Goal: Task Accomplishment & Management: Manage account settings

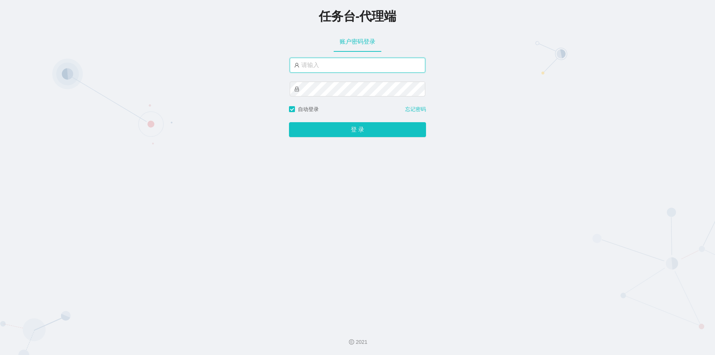
click at [353, 67] on input "text" at bounding box center [358, 65] width 136 height 15
type input "jishu"
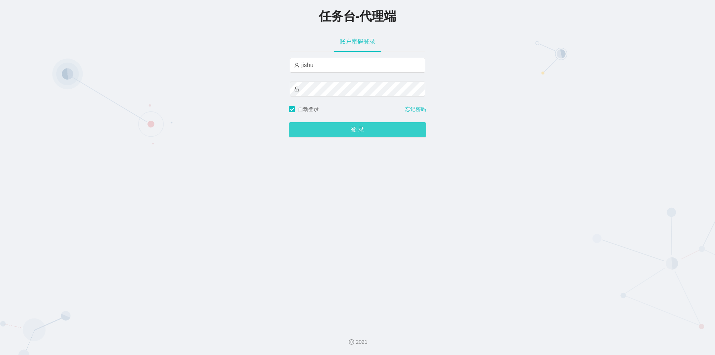
click at [333, 131] on button "登 录" at bounding box center [357, 129] width 137 height 15
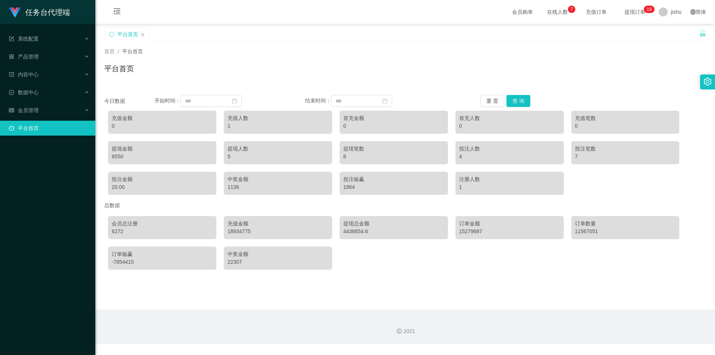
click at [401, 71] on div "平台首页" at bounding box center [405, 71] width 602 height 17
click at [49, 108] on div "会员管理" at bounding box center [47, 110] width 95 height 15
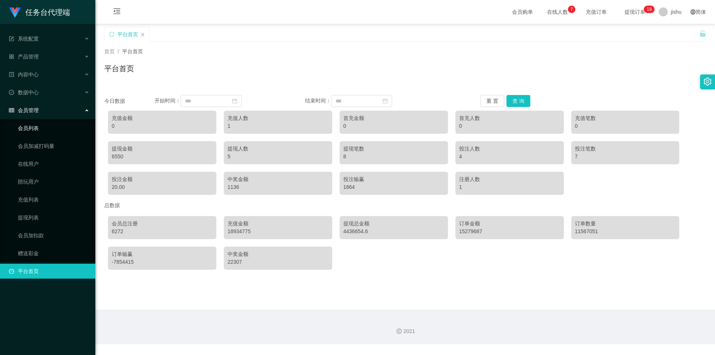
click at [43, 127] on link "会员列表" at bounding box center [53, 128] width 71 height 15
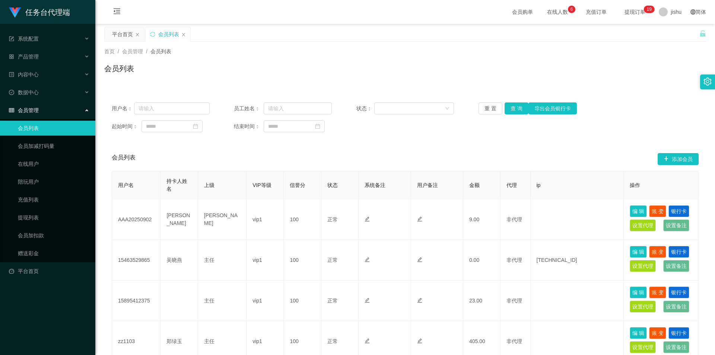
click at [558, 58] on div "首页 / 会员管理 / 会员列表 / 会员列表" at bounding box center [405, 64] width 602 height 32
click at [53, 147] on link "会员加减打码量" at bounding box center [53, 145] width 71 height 15
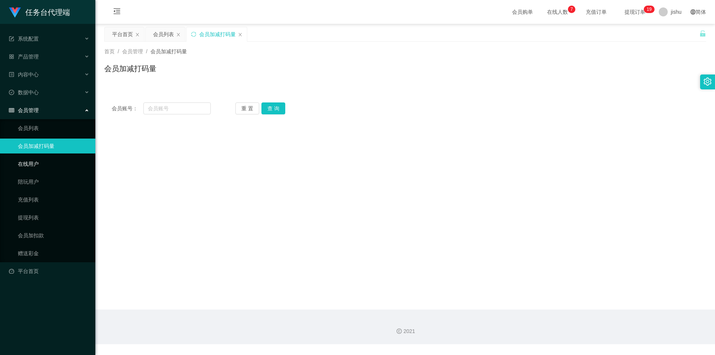
click at [49, 162] on link "在线用户" at bounding box center [53, 163] width 71 height 15
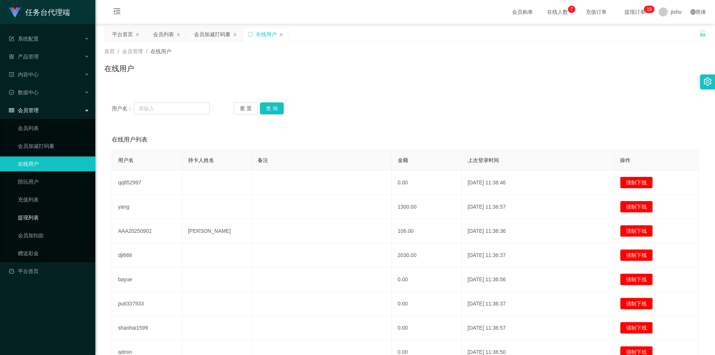
click at [39, 216] on link "提现列表" at bounding box center [53, 217] width 71 height 15
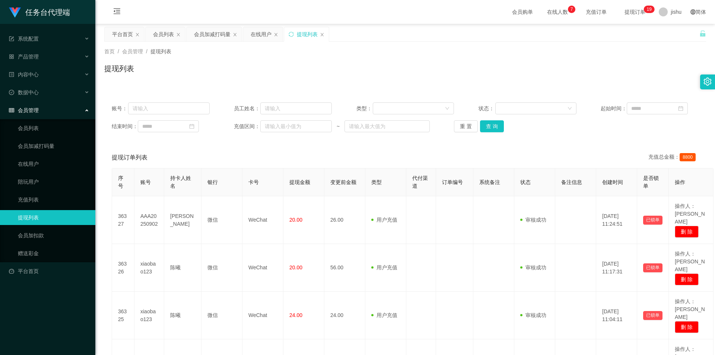
click at [39, 221] on link "提现列表" at bounding box center [53, 217] width 71 height 15
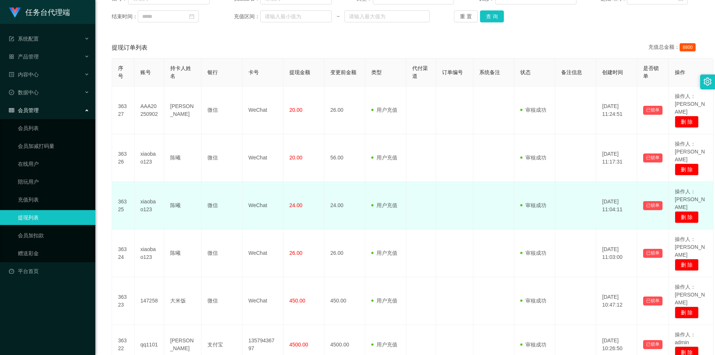
scroll to position [73, 0]
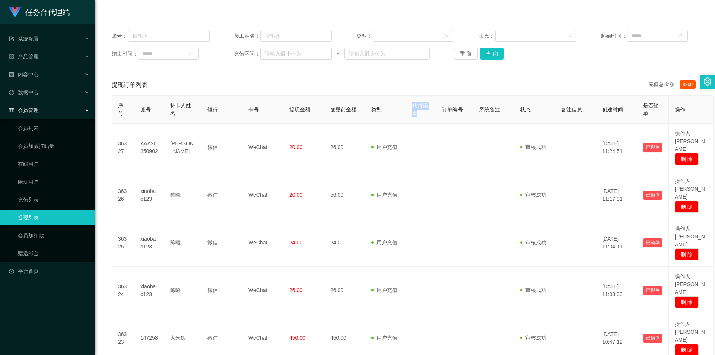
drag, startPoint x: 421, startPoint y: 113, endPoint x: 410, endPoint y: 104, distance: 14.6
click at [410, 104] on th "代付渠道" at bounding box center [421, 110] width 30 height 28
click at [424, 113] on div "代付渠道" at bounding box center [420, 110] width 17 height 16
drag, startPoint x: 424, startPoint y: 116, endPoint x: 412, endPoint y: 105, distance: 15.8
click at [412, 105] on div "代付渠道" at bounding box center [420, 110] width 17 height 16
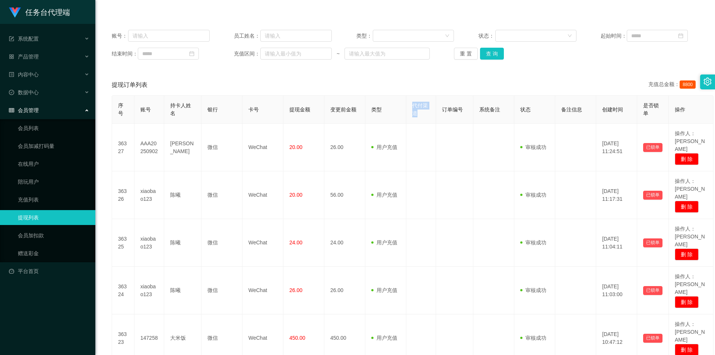
click at [423, 114] on div "代付渠道" at bounding box center [420, 110] width 17 height 16
drag, startPoint x: 424, startPoint y: 117, endPoint x: 413, endPoint y: 105, distance: 15.8
click at [410, 103] on th "代付渠道" at bounding box center [421, 110] width 30 height 28
click at [426, 112] on div "代付渠道" at bounding box center [420, 110] width 17 height 16
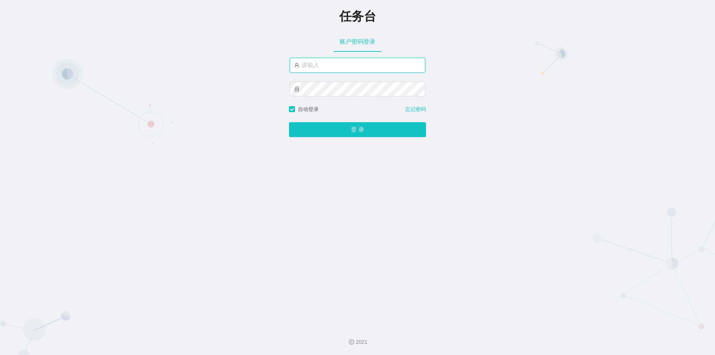
click at [344, 67] on input "text" at bounding box center [358, 65] width 136 height 15
click at [332, 69] on input "text" at bounding box center [358, 65] width 136 height 15
type input "jishu"
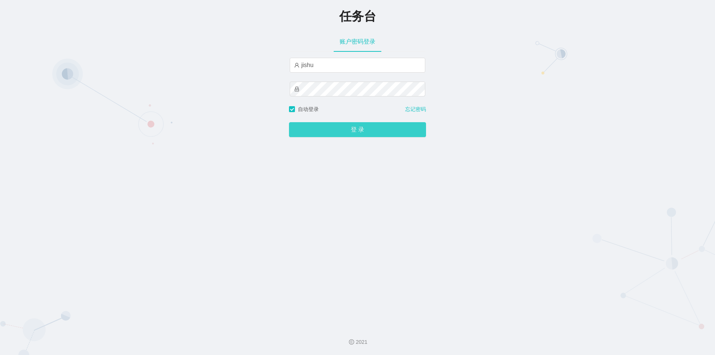
click at [323, 128] on button "登 录" at bounding box center [357, 129] width 137 height 15
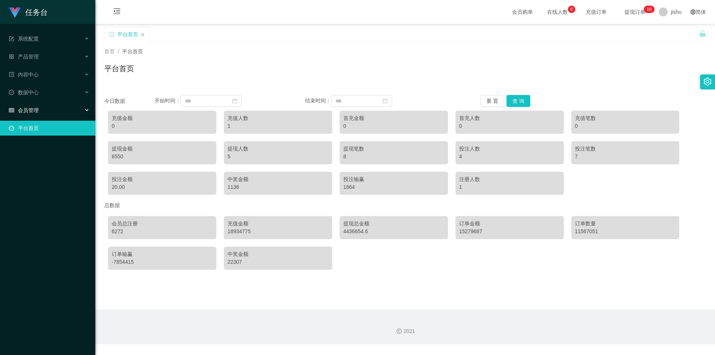
click at [57, 109] on div "会员管理" at bounding box center [47, 110] width 95 height 15
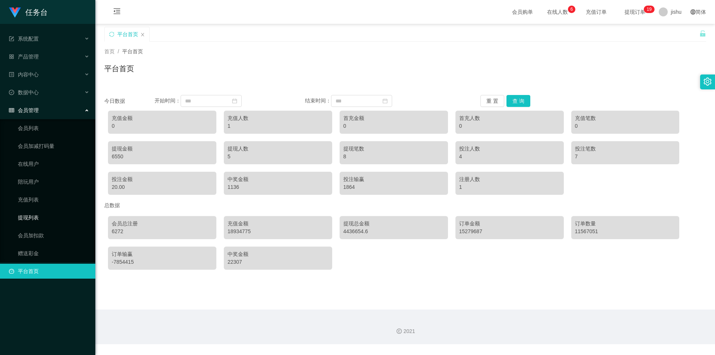
click at [38, 217] on link "提现列表" at bounding box center [53, 217] width 71 height 15
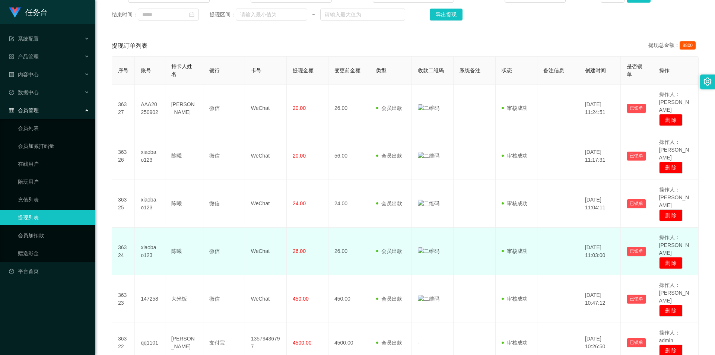
scroll to position [74, 0]
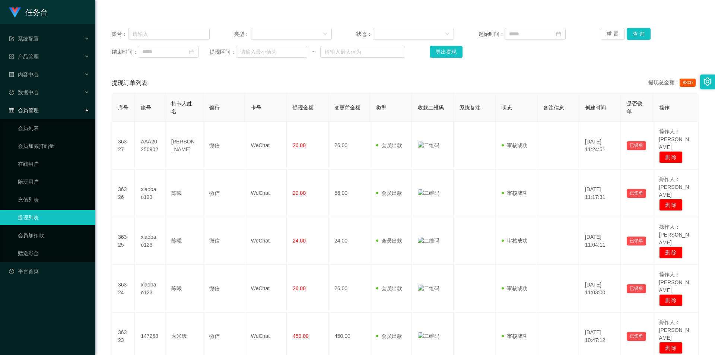
click at [45, 165] on link "在线用户" at bounding box center [53, 163] width 71 height 15
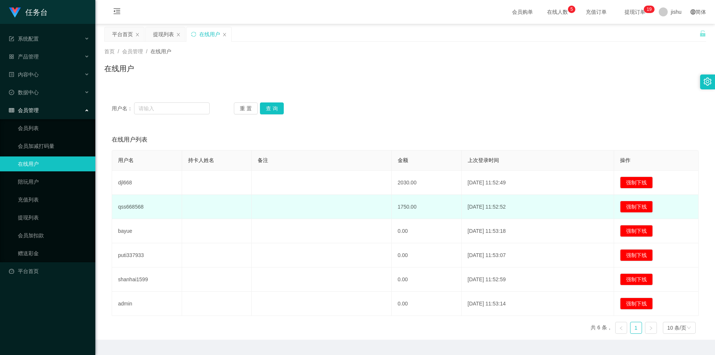
scroll to position [19, 0]
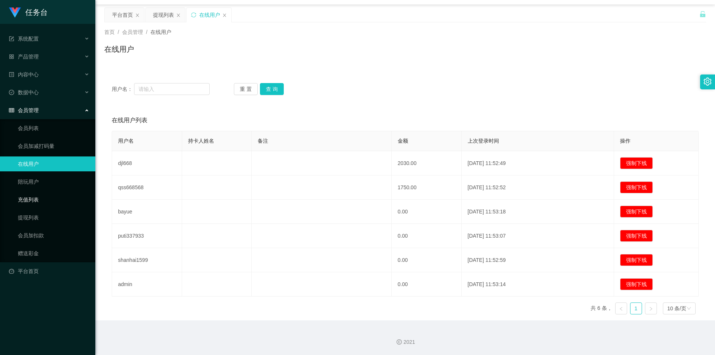
click at [45, 199] on link "充值列表" at bounding box center [53, 199] width 71 height 15
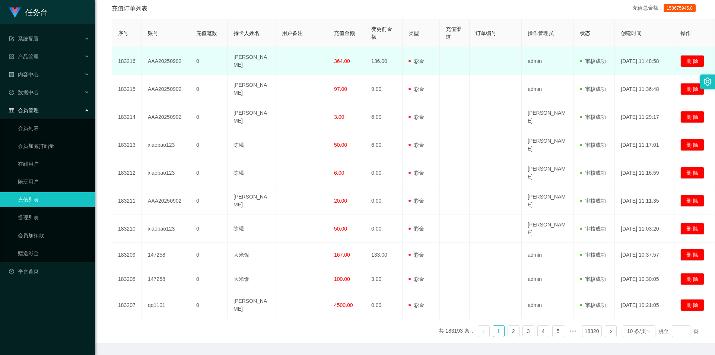
scroll to position [179, 0]
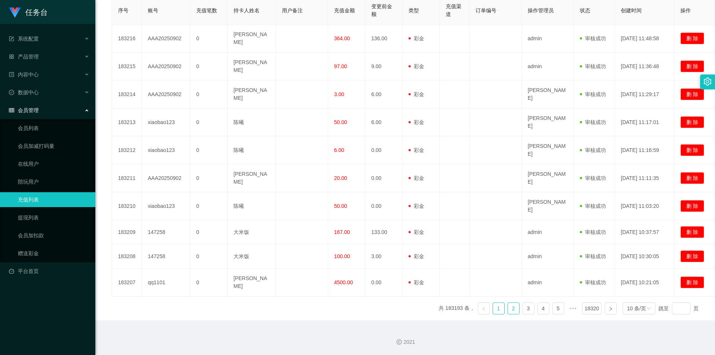
click at [508, 313] on link "2" at bounding box center [513, 308] width 11 height 11
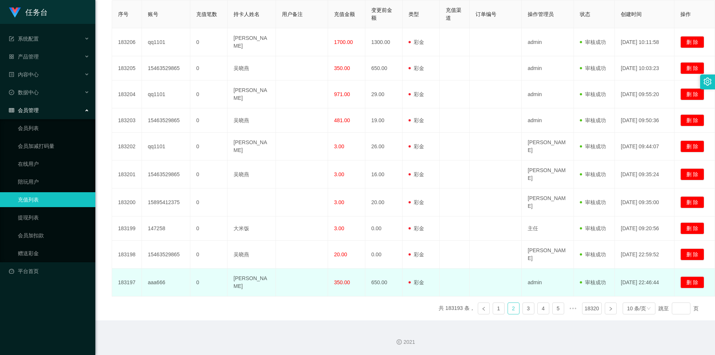
scroll to position [142, 0]
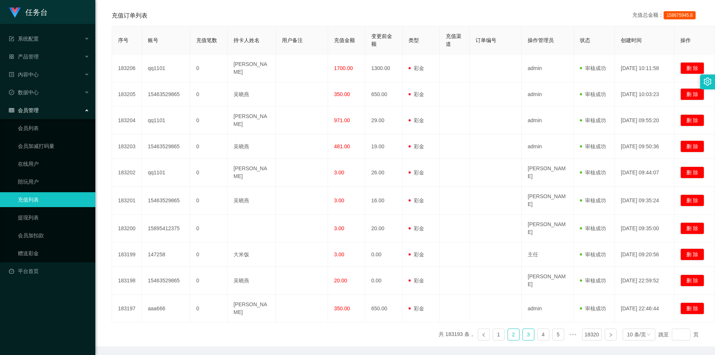
click at [525, 340] on link "3" at bounding box center [528, 334] width 11 height 11
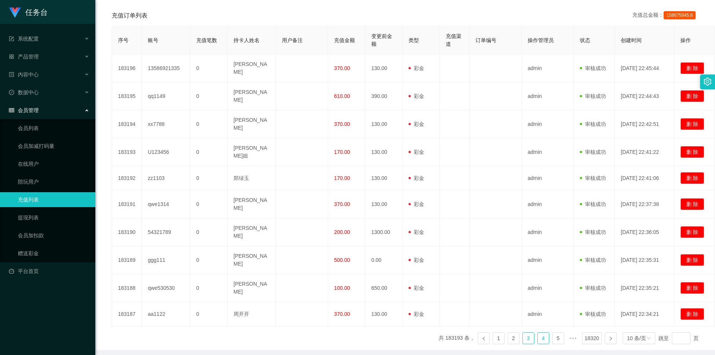
click at [538, 344] on link "4" at bounding box center [543, 337] width 11 height 11
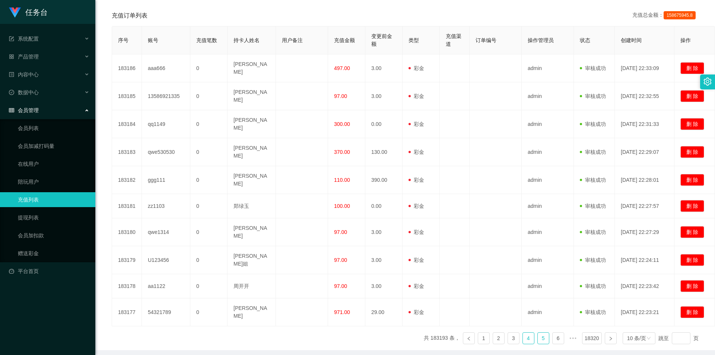
click at [538, 344] on link "5" at bounding box center [543, 337] width 11 height 11
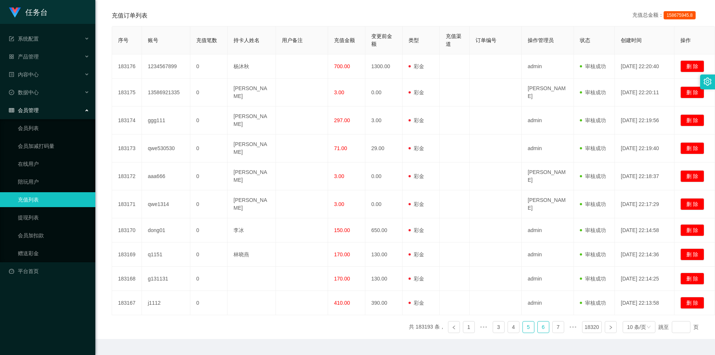
click at [538, 332] on link "6" at bounding box center [543, 326] width 11 height 11
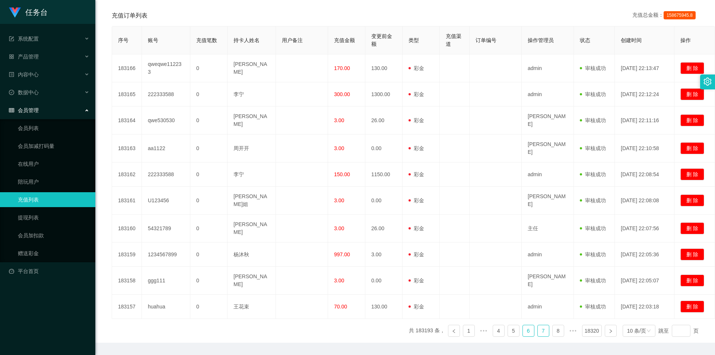
click at [538, 336] on link "7" at bounding box center [543, 330] width 11 height 11
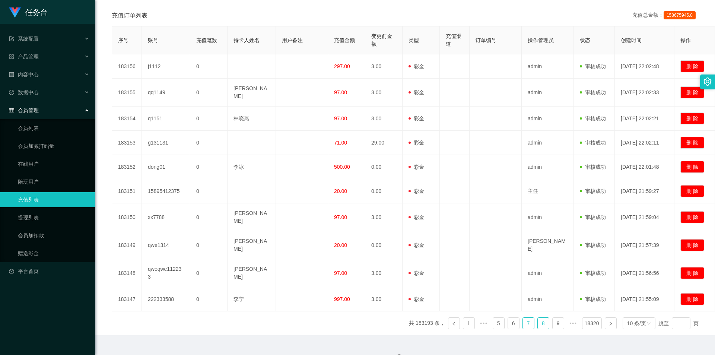
click at [538, 329] on link "8" at bounding box center [543, 323] width 11 height 11
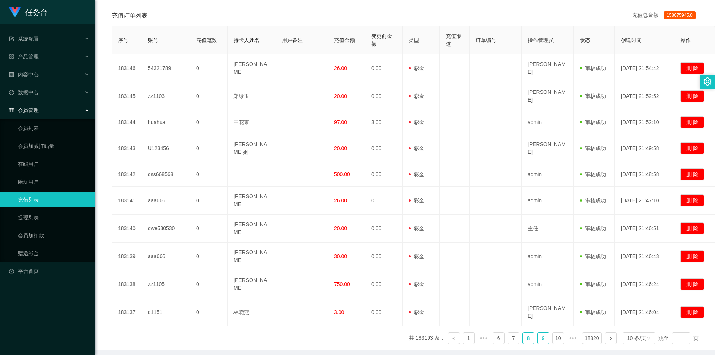
click at [538, 344] on link "9" at bounding box center [543, 337] width 11 height 11
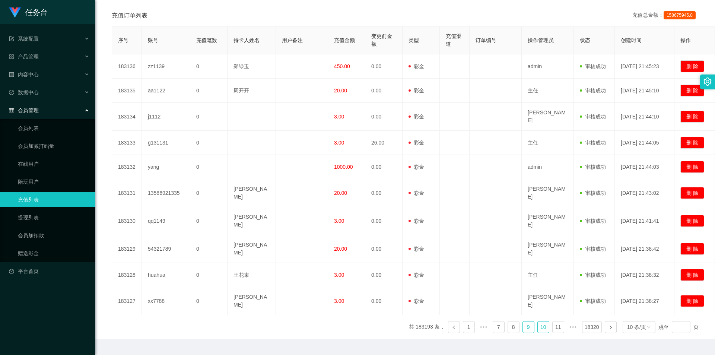
click at [538, 332] on link "10" at bounding box center [543, 326] width 11 height 11
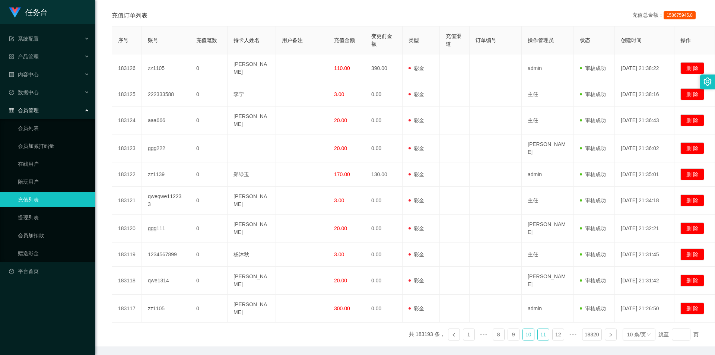
click at [538, 340] on link "11" at bounding box center [543, 334] width 11 height 11
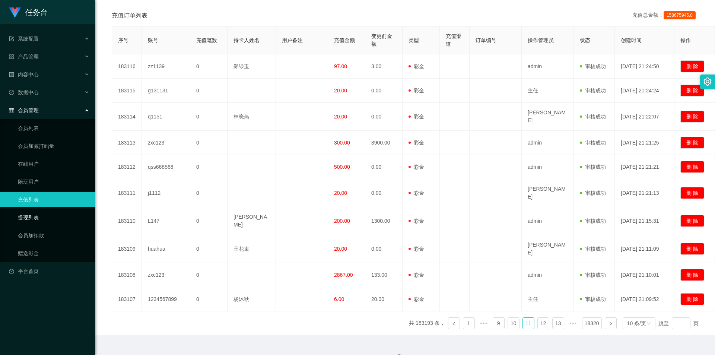
click at [47, 219] on link "提现列表" at bounding box center [53, 217] width 71 height 15
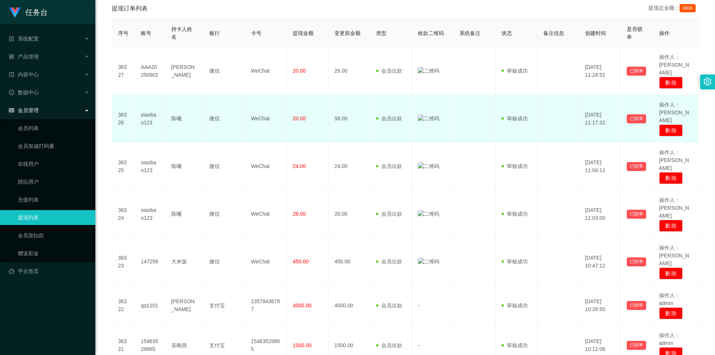
scroll to position [74, 0]
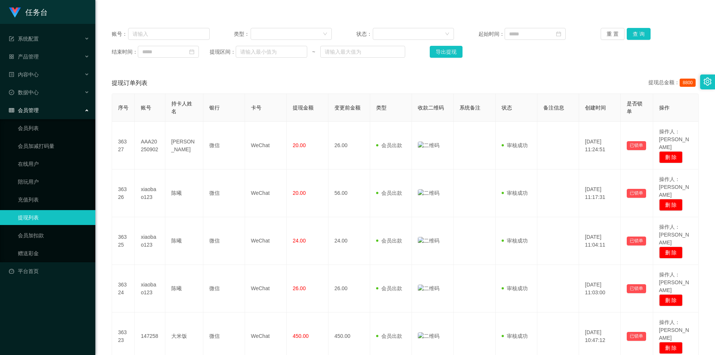
click at [347, 72] on div "账号： 类型： 状态： 起始时间： 重 置 查 询 结束时间： 提现区间： ~ 导出提现 提现订单列表 提现总金额： 8800 序号 账号 持卡人姓名 银行 …" at bounding box center [405, 305] width 602 height 570
click at [42, 201] on link "充值列表" at bounding box center [53, 199] width 71 height 15
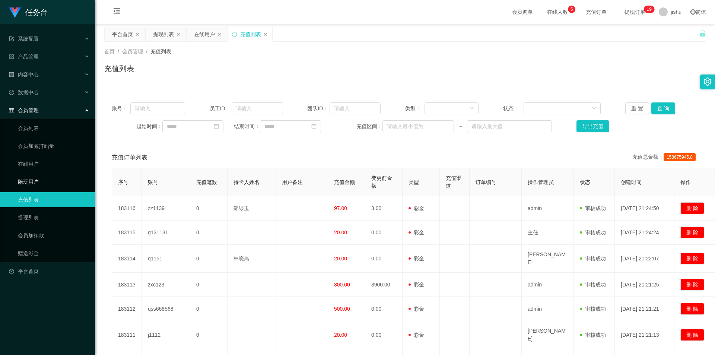
click at [43, 179] on link "陪玩用户" at bounding box center [53, 181] width 71 height 15
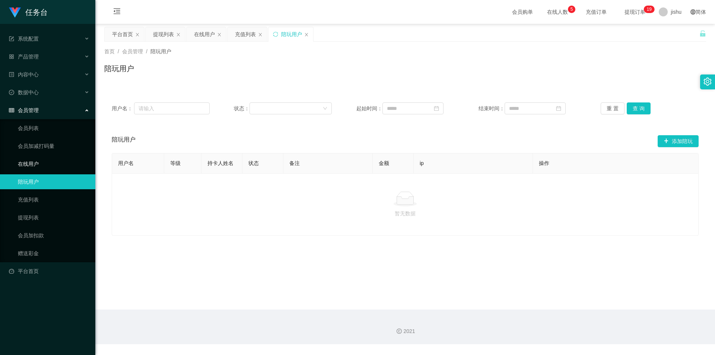
click at [40, 167] on link "在线用户" at bounding box center [53, 163] width 71 height 15
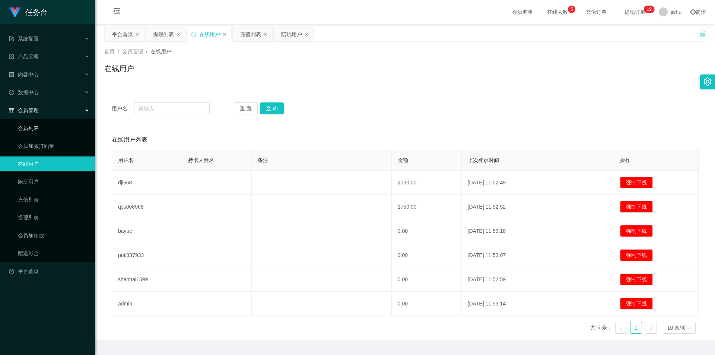
click at [39, 129] on link "会员列表" at bounding box center [53, 128] width 71 height 15
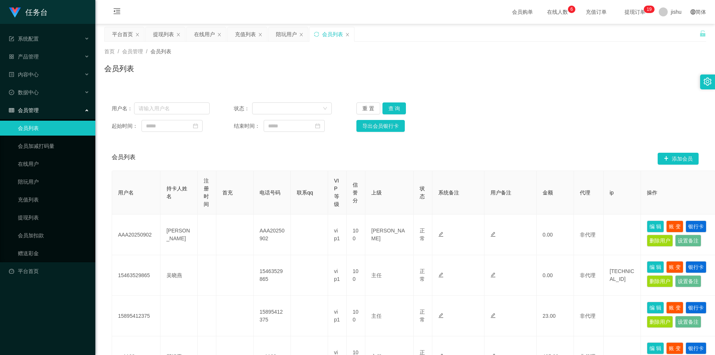
click at [39, 110] on div "会员管理" at bounding box center [47, 110] width 95 height 15
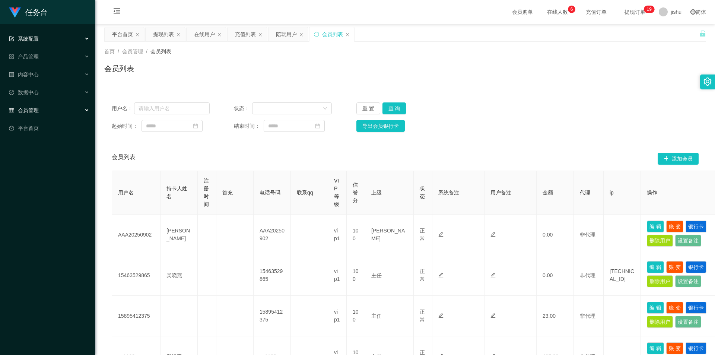
click at [36, 39] on span "系统配置" at bounding box center [24, 39] width 30 height 6
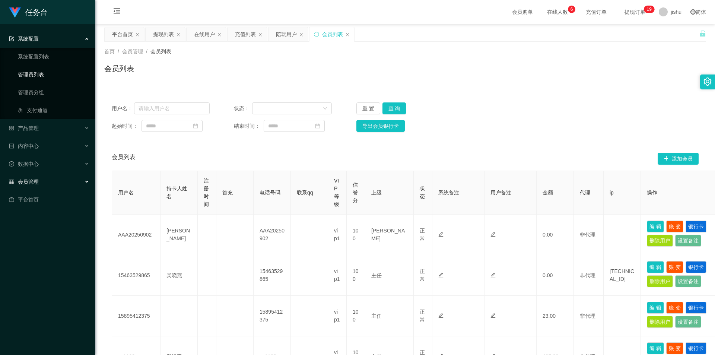
click at [46, 72] on link "管理员列表" at bounding box center [53, 74] width 71 height 15
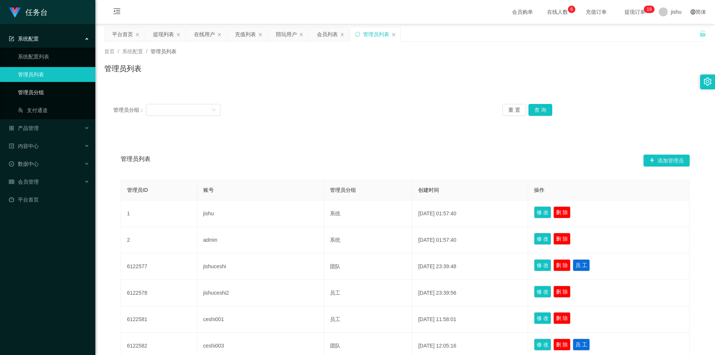
click at [48, 90] on link "管理员分组" at bounding box center [53, 92] width 71 height 15
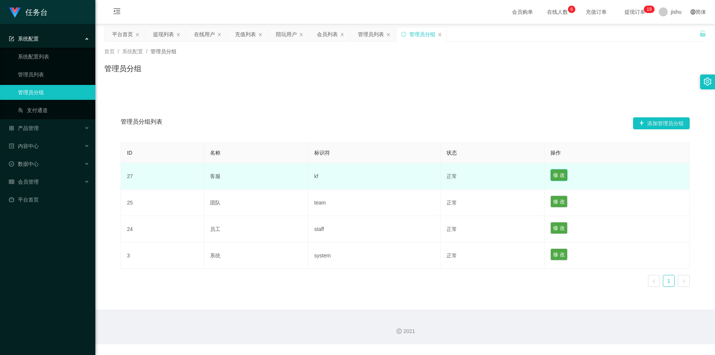
click at [558, 176] on button "修 改" at bounding box center [558, 175] width 17 height 12
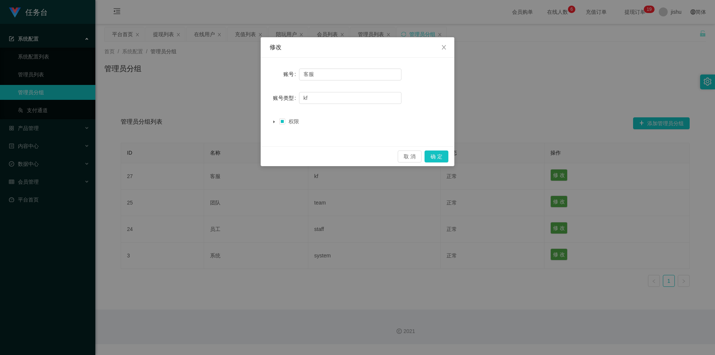
click at [274, 120] on icon "图标: caret-down" at bounding box center [274, 122] width 4 height 4
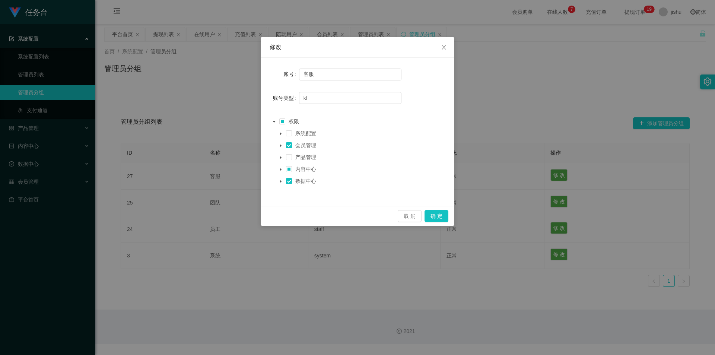
click at [281, 146] on icon "图标: caret-down" at bounding box center [280, 145] width 1 height 3
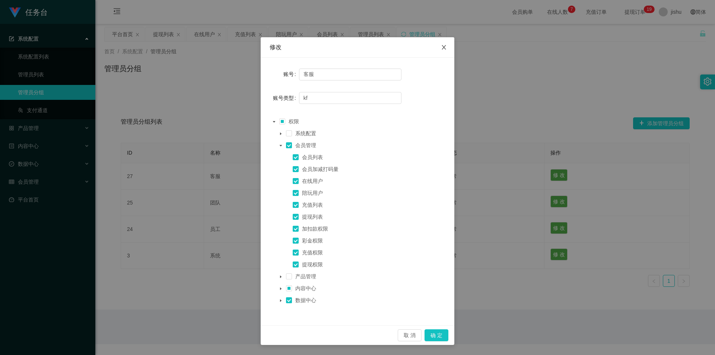
click at [441, 47] on icon "图标: close" at bounding box center [444, 47] width 6 height 6
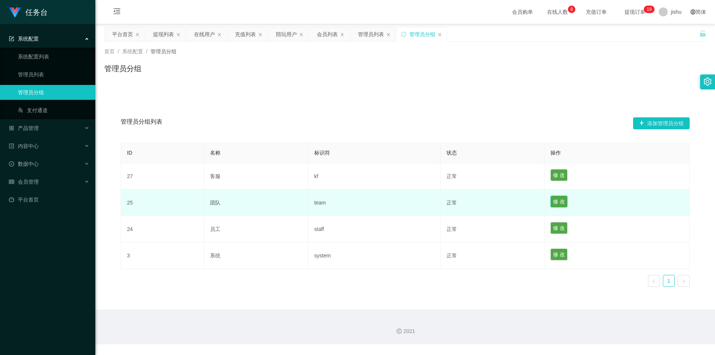
click at [559, 200] on button "修 改" at bounding box center [558, 201] width 17 height 12
type input "团队"
type input "team"
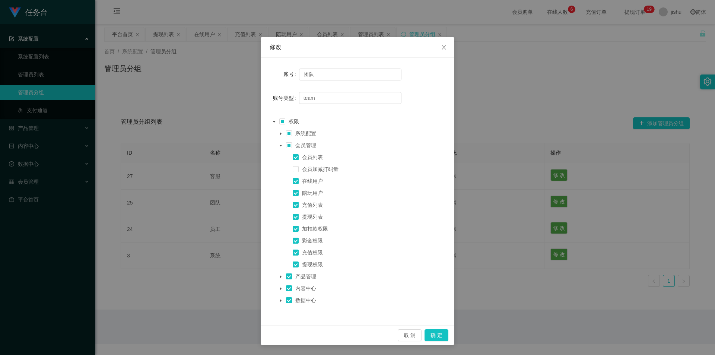
click at [279, 277] on icon "图标: caret-down" at bounding box center [281, 277] width 4 height 4
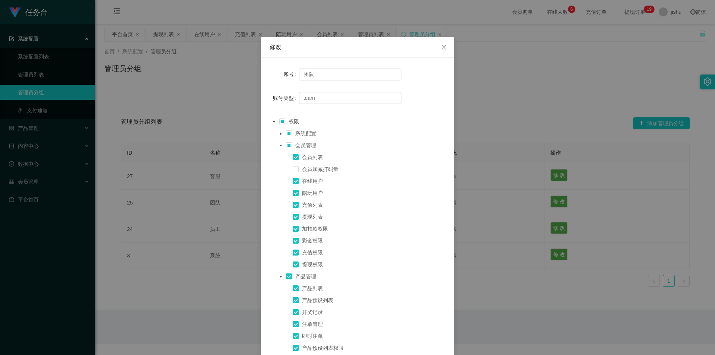
scroll to position [87, 0]
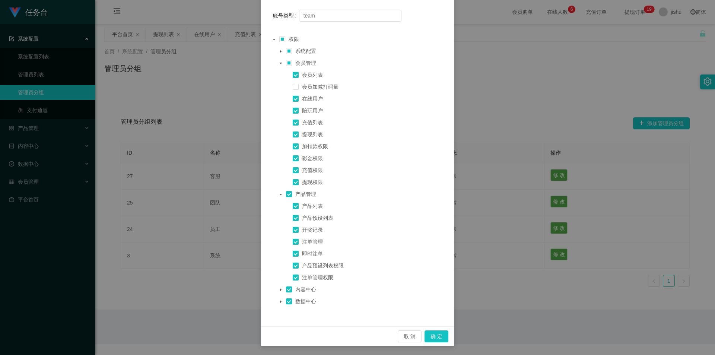
click at [279, 192] on icon "图标: caret-down" at bounding box center [281, 194] width 4 height 4
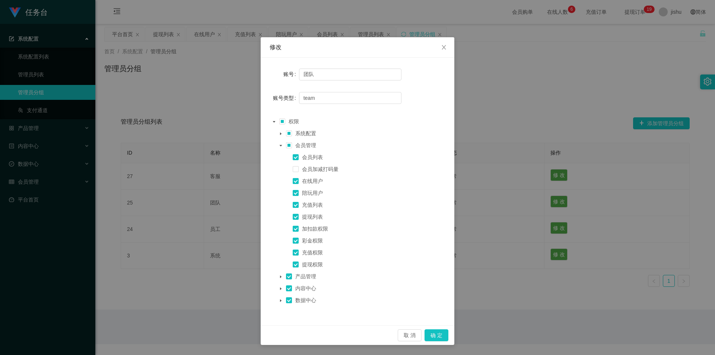
scroll to position [2, 0]
click at [280, 144] on icon "图标: caret-down" at bounding box center [281, 144] width 3 height 1
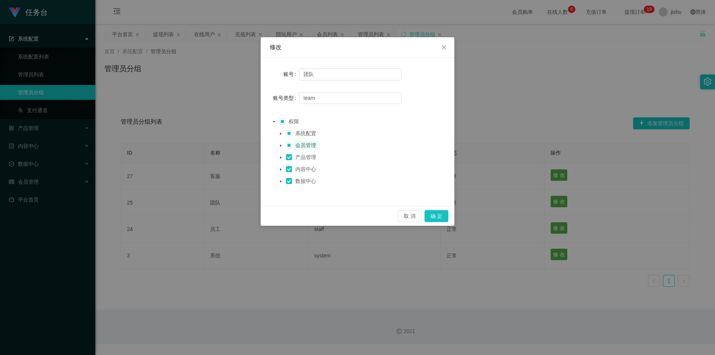
scroll to position [0, 0]
click at [302, 133] on span "系统配置" at bounding box center [305, 133] width 21 height 6
click at [279, 133] on icon "图标: caret-down" at bounding box center [281, 134] width 4 height 4
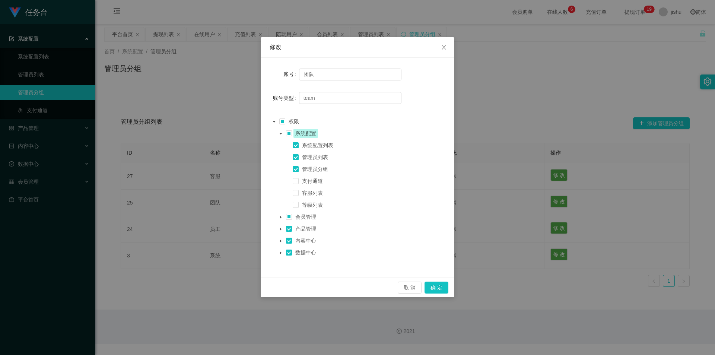
click at [279, 133] on icon "图标: caret-down" at bounding box center [281, 134] width 4 height 4
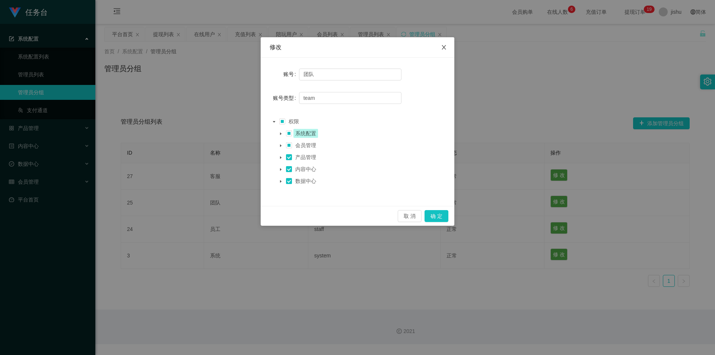
click at [442, 47] on icon "图标: close" at bounding box center [444, 47] width 6 height 6
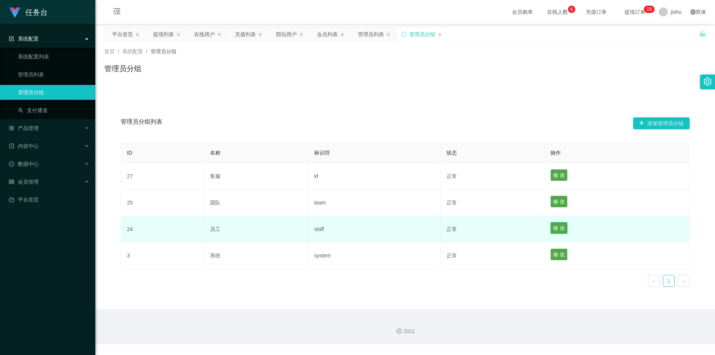
click at [554, 227] on button "修 改" at bounding box center [558, 228] width 17 height 12
type input "员工"
type input "staff"
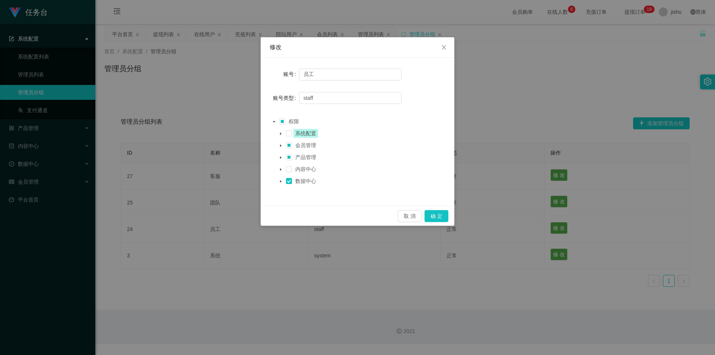
click at [282, 145] on icon "图标: caret-down" at bounding box center [281, 146] width 4 height 4
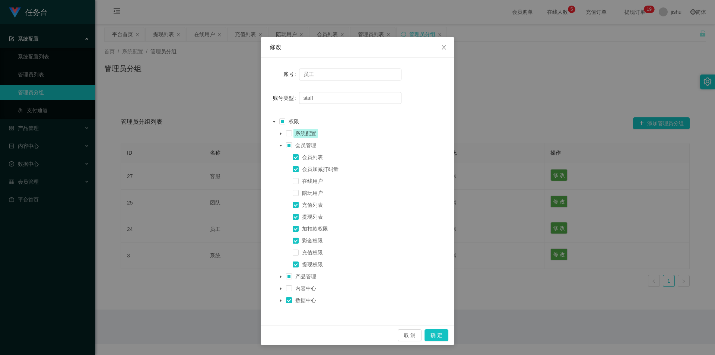
click at [280, 145] on icon "图标: caret-down" at bounding box center [281, 146] width 4 height 4
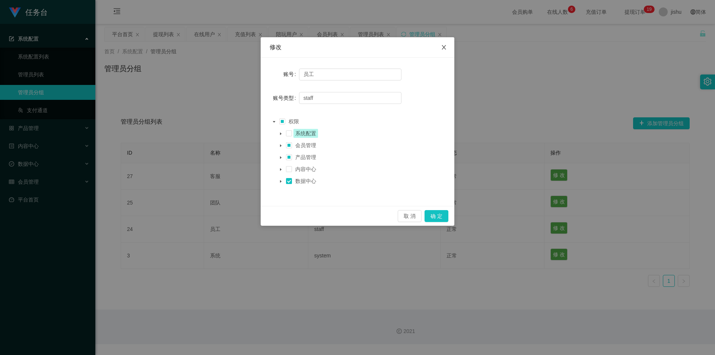
click at [442, 47] on icon "图标: close" at bounding box center [444, 47] width 6 height 6
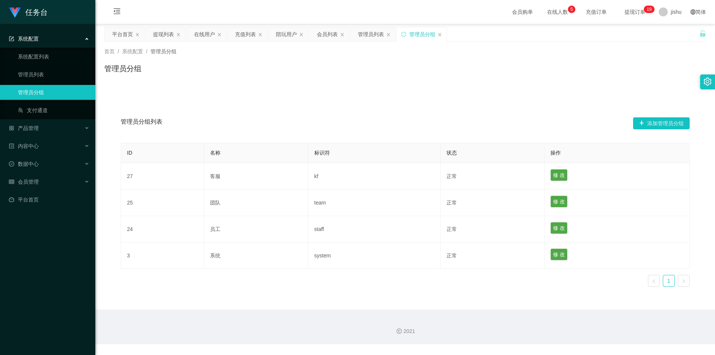
click at [380, 55] on div "首页 / 系统配置 / 管理员分组 /" at bounding box center [405, 52] width 602 height 8
click at [39, 181] on div "会员管理" at bounding box center [47, 181] width 95 height 15
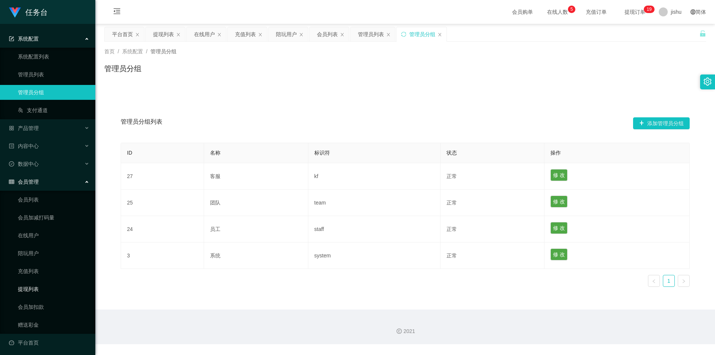
click at [35, 285] on link "提现列表" at bounding box center [53, 288] width 71 height 15
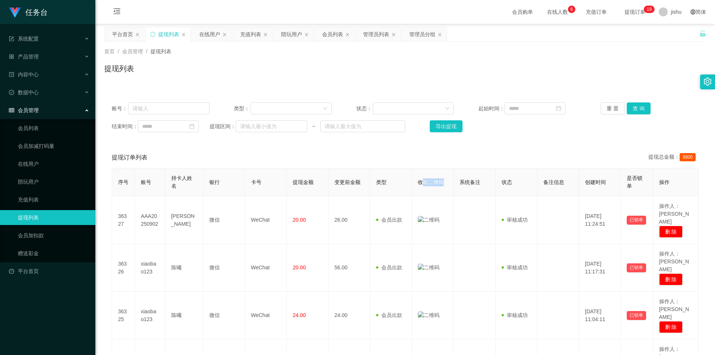
drag, startPoint x: 420, startPoint y: 182, endPoint x: 447, endPoint y: 182, distance: 27.2
click at [447, 182] on th "收款二维码" at bounding box center [433, 182] width 42 height 28
click at [459, 182] on span "系统备注" at bounding box center [469, 182] width 21 height 6
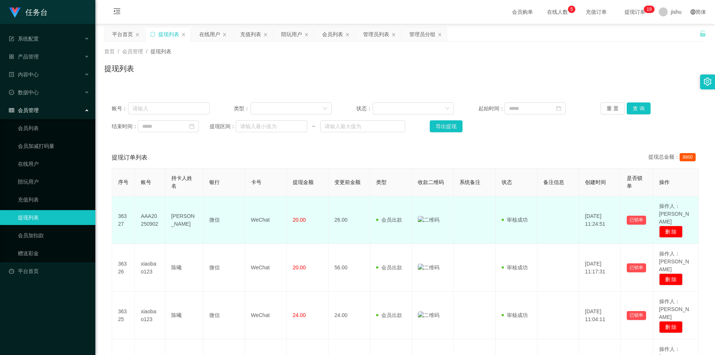
click at [317, 214] on td "20.00" at bounding box center [308, 220] width 42 height 48
drag, startPoint x: 298, startPoint y: 214, endPoint x: 289, endPoint y: 214, distance: 9.7
click at [289, 214] on td "20.00" at bounding box center [308, 220] width 42 height 48
click at [314, 214] on td "20.00" at bounding box center [308, 220] width 42 height 48
